Goal: Task Accomplishment & Management: Manage account settings

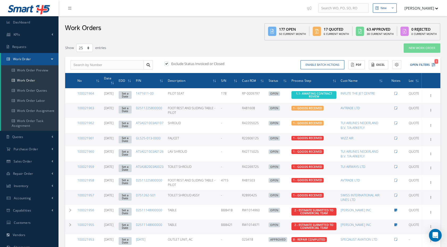
select select "25"
click at [420, 7] on button "[PERSON_NAME]" at bounding box center [419, 8] width 39 height 10
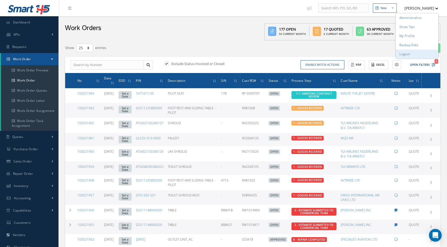
click at [418, 53] on link "Logout" at bounding box center [417, 53] width 43 height 9
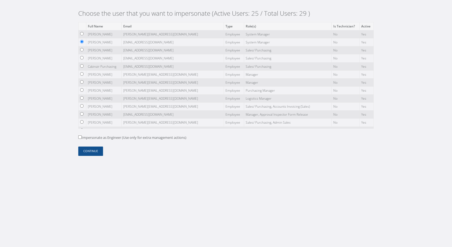
click at [126, 136] on label "Impersonate as Engineer (Use only for extra management actions)" at bounding box center [132, 137] width 108 height 5
click at [82, 136] on input "Impersonate as Engineer (Use only for extra management actions)" at bounding box center [79, 136] width 3 height 3
checkbox input "true"
click at [93, 153] on button "Continue" at bounding box center [90, 150] width 25 height 9
